Goal: Navigation & Orientation: Find specific page/section

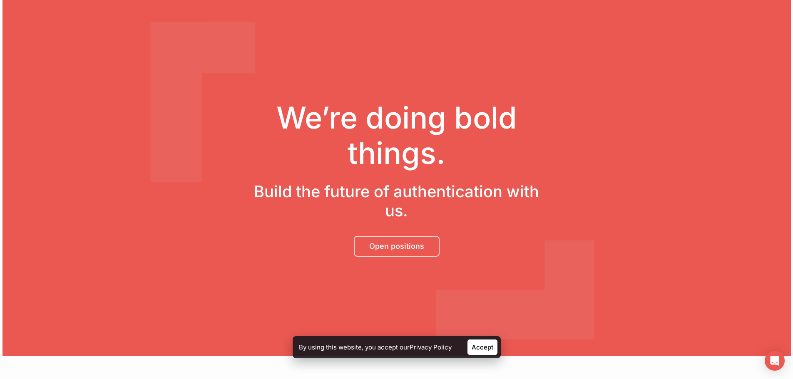
scroll to position [83, 0]
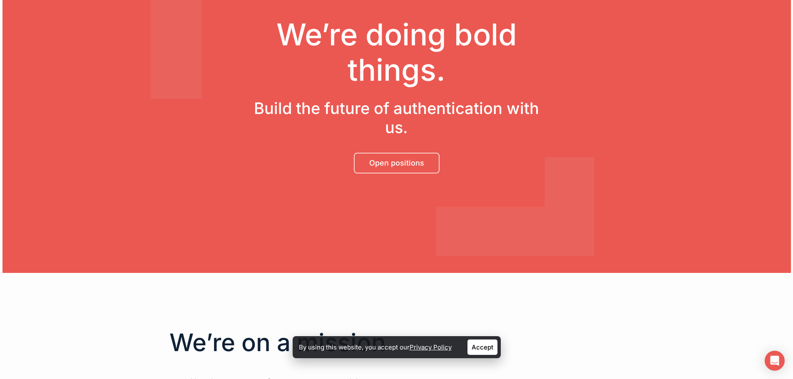
click at [410, 163] on span "Open positions" at bounding box center [396, 163] width 55 height 8
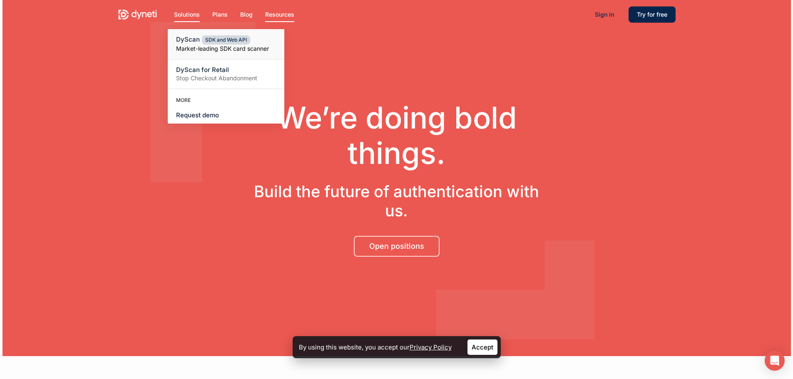
click at [190, 43] on link "DyScan SDK and Web API Market-leading SDK card scanner" at bounding box center [226, 44] width 117 height 30
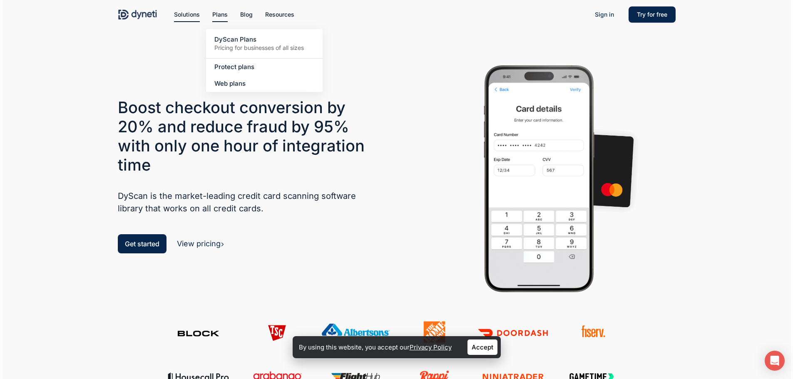
click at [216, 18] on link "Plans" at bounding box center [219, 14] width 15 height 9
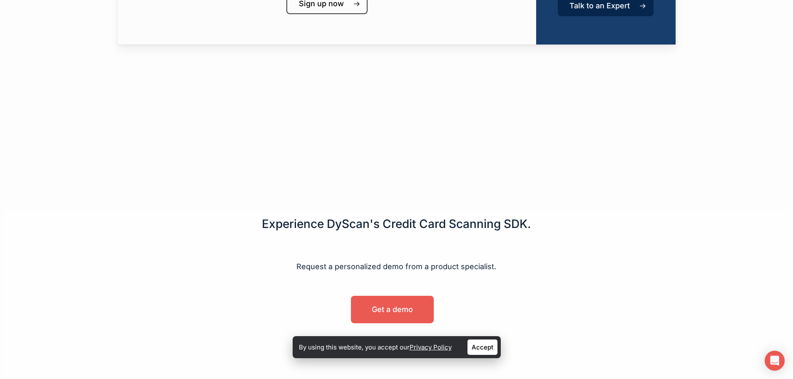
scroll to position [566, 0]
